Goal: Transaction & Acquisition: Obtain resource

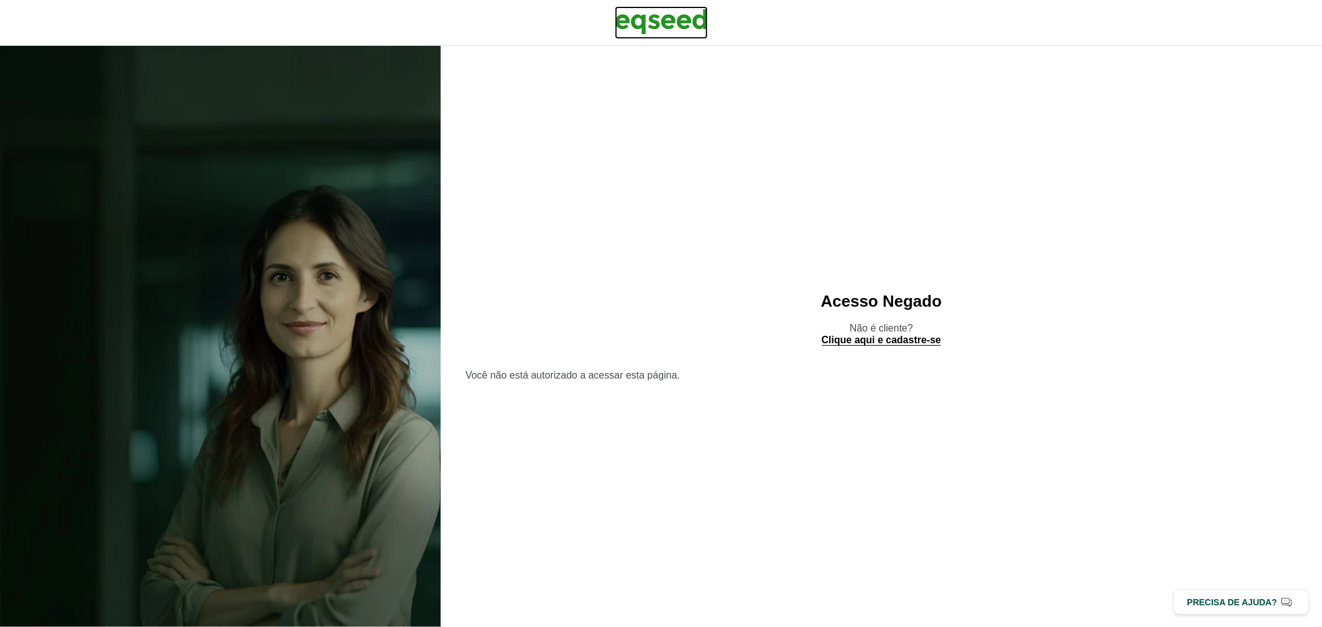
click at [686, 32] on img at bounding box center [661, 21] width 93 height 31
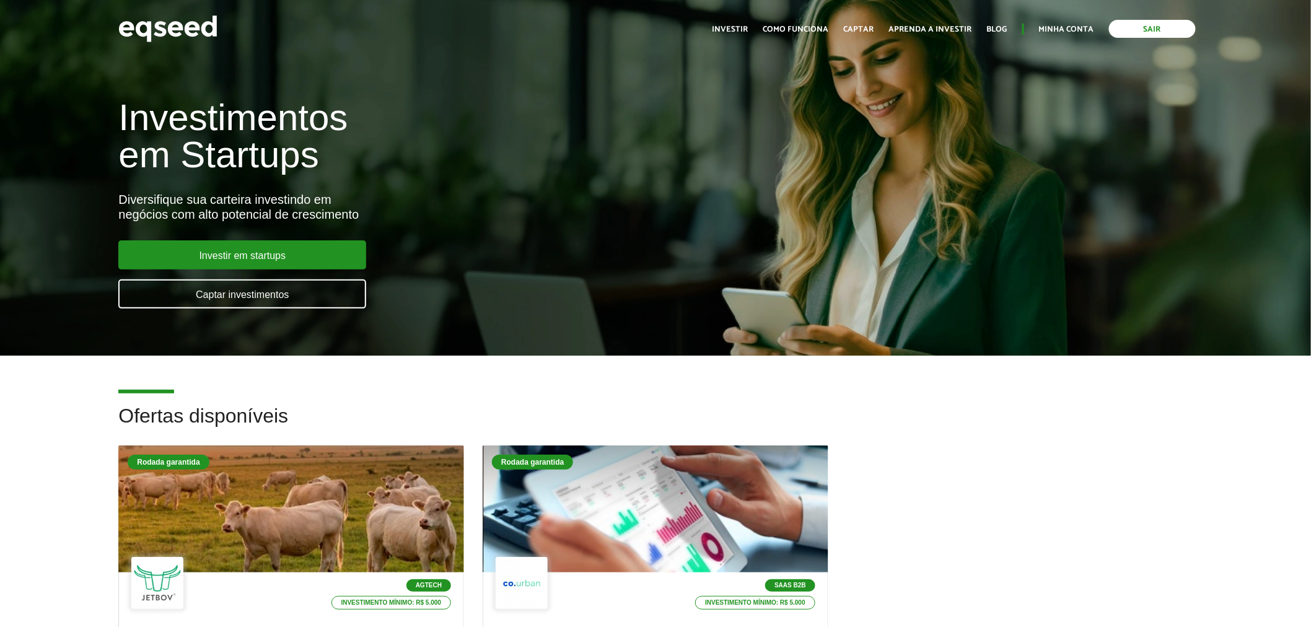
click at [1137, 26] on link "Sair" at bounding box center [1152, 29] width 87 height 18
click at [1079, 31] on link "Login" at bounding box center [1082, 29] width 24 height 8
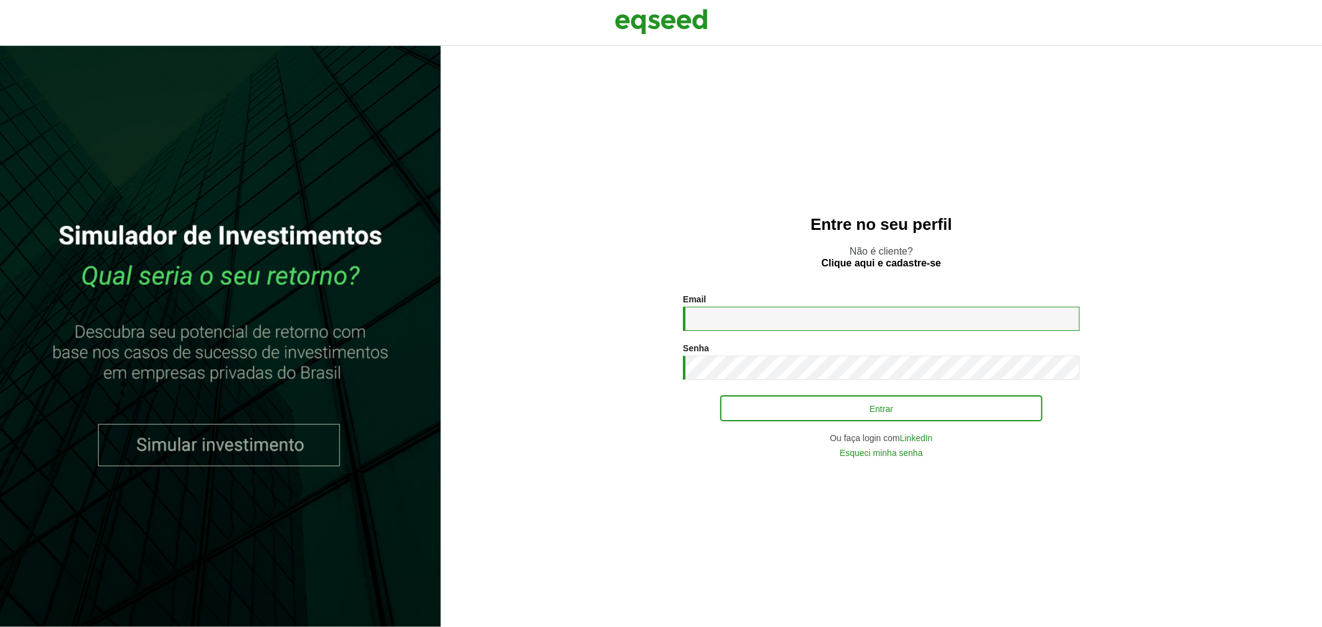
type input "**********"
click at [747, 413] on button "Entrar" at bounding box center [881, 409] width 322 height 24
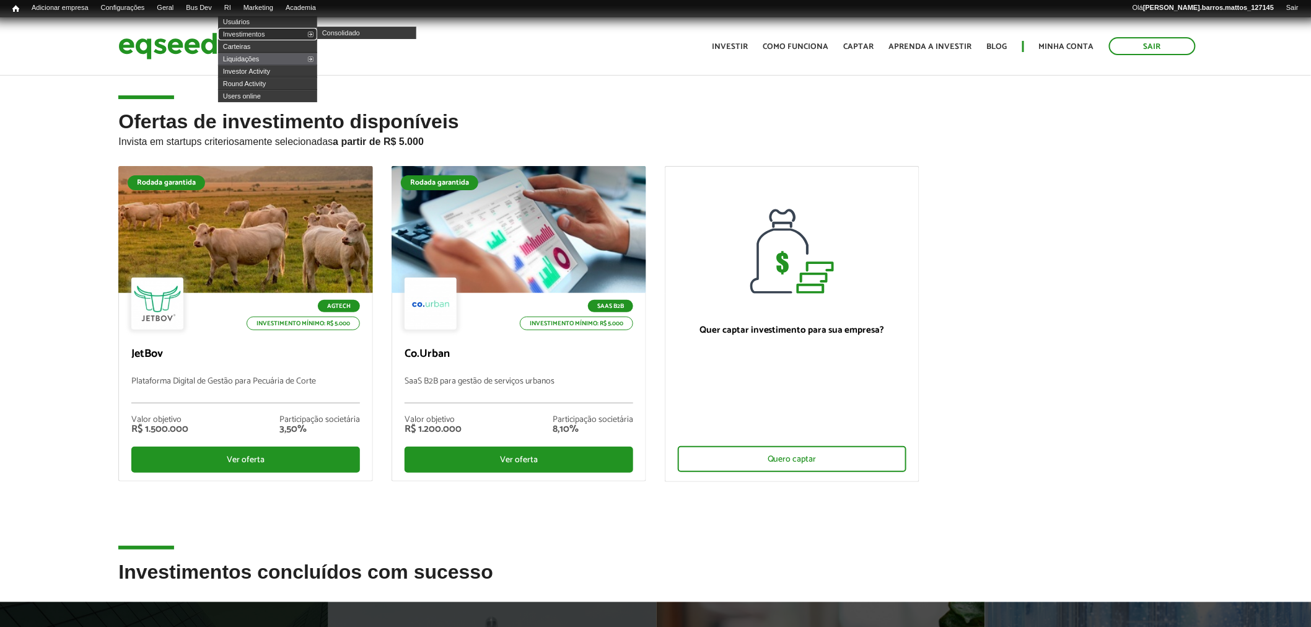
click at [249, 32] on link "Investimentos" at bounding box center [267, 34] width 99 height 12
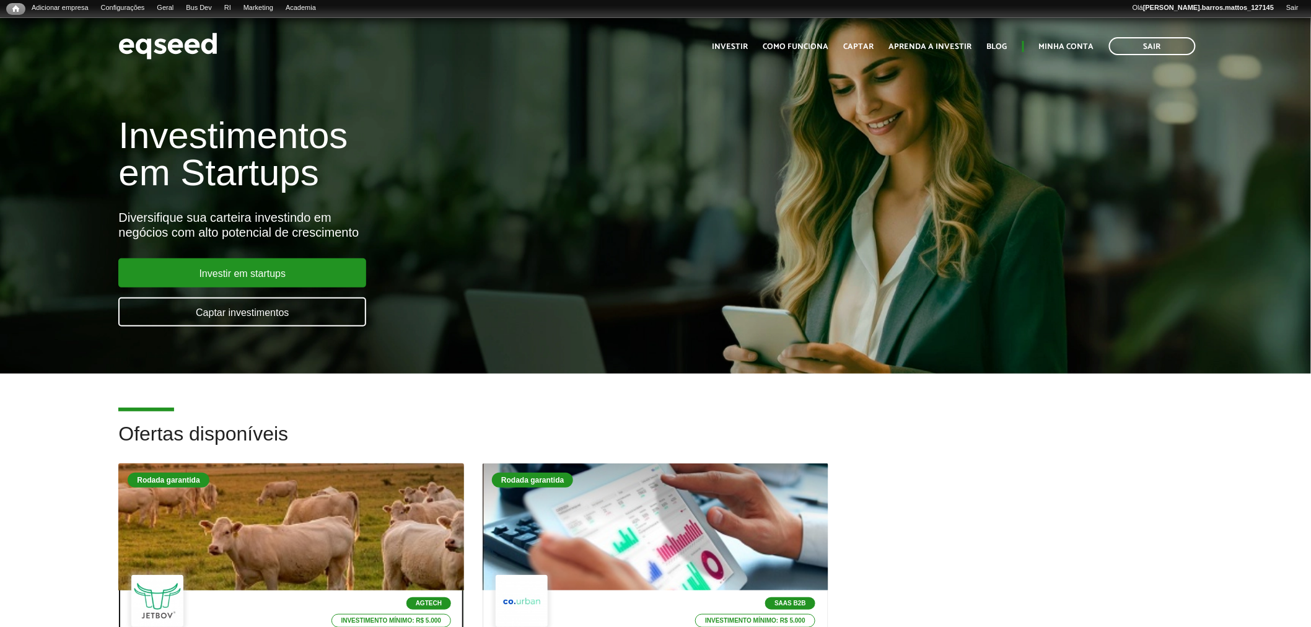
click at [294, 500] on div at bounding box center [291, 527] width 415 height 152
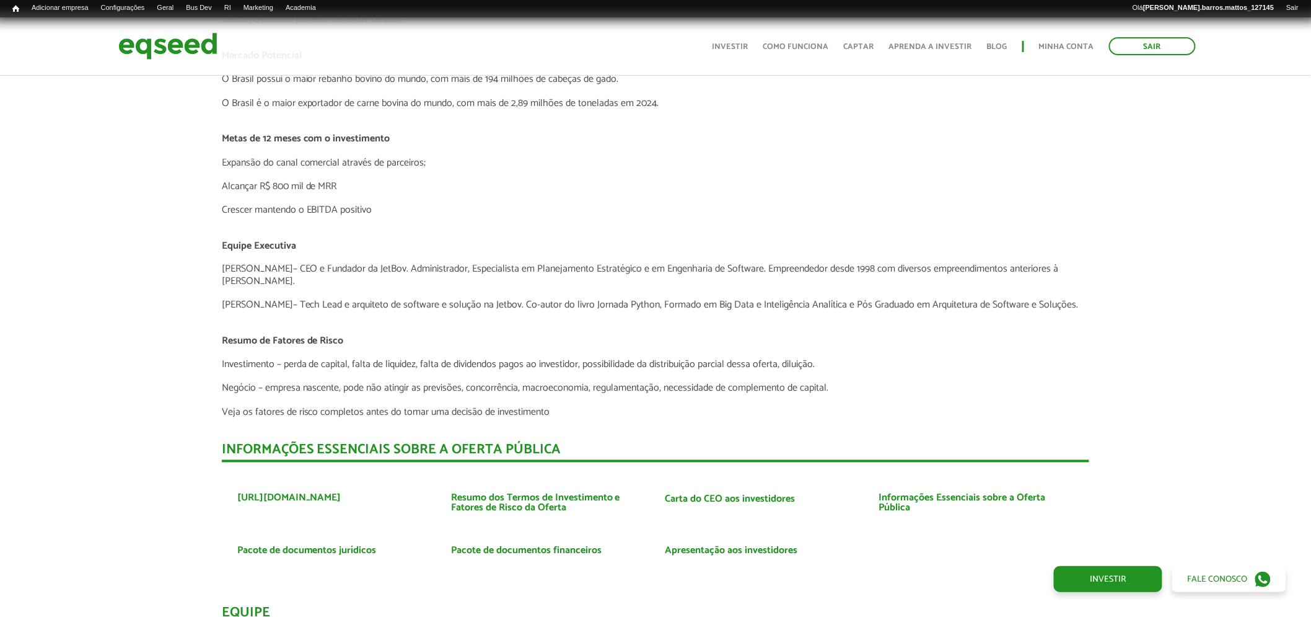
scroll to position [2847, 0]
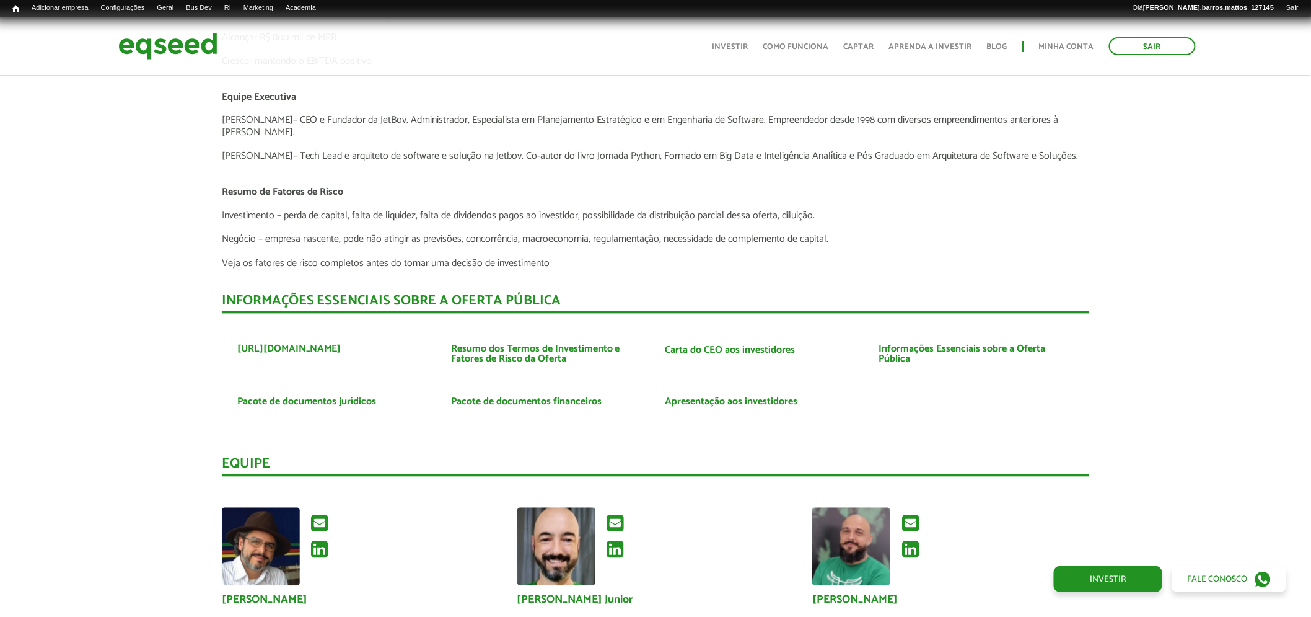
drag, startPoint x: 1321, startPoint y: 35, endPoint x: 1306, endPoint y: 430, distance: 395.0
click at [346, 397] on link "Pacote de documentos jurídicos" at bounding box center [306, 402] width 139 height 10
